Goal: Information Seeking & Learning: Learn about a topic

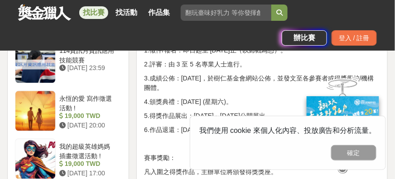
scroll to position [965, 0]
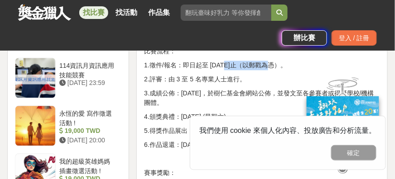
drag, startPoint x: 250, startPoint y: 67, endPoint x: 223, endPoint y: 71, distance: 27.4
click at [223, 70] on p "1.徵件/報名：即日起至 [DATE]止（以郵戳為憑）。" at bounding box center [262, 66] width 236 height 10
click at [243, 77] on p "2.評審：由 3 至 5 名專業人士進行。" at bounding box center [262, 80] width 236 height 10
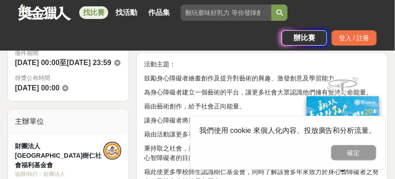
scroll to position [271, 0]
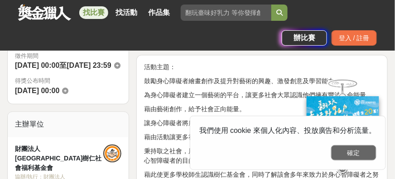
click at [360, 152] on button "確定" at bounding box center [353, 152] width 45 height 15
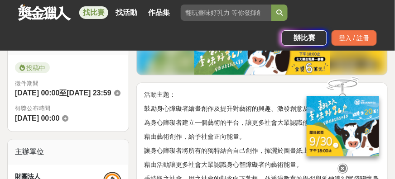
scroll to position [241, 0]
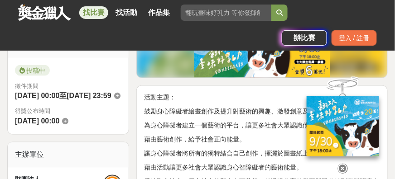
click at [342, 164] on icon at bounding box center [343, 169] width 10 height 10
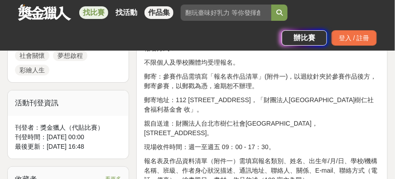
scroll to position [513, 0]
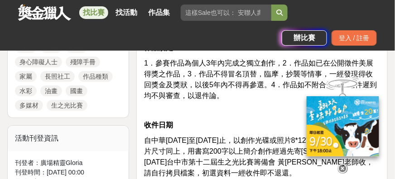
scroll to position [528, 0]
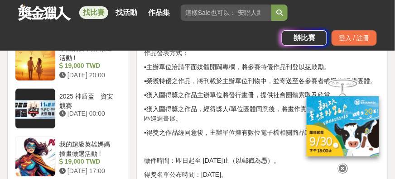
scroll to position [1163, 0]
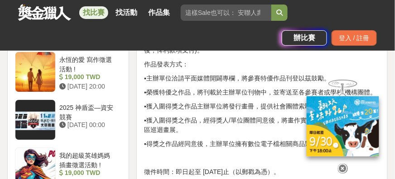
click at [342, 166] on icon at bounding box center [343, 169] width 10 height 10
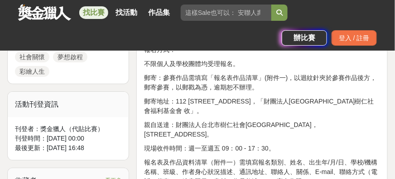
scroll to position [575, 0]
